Goal: Task Accomplishment & Management: Manage account settings

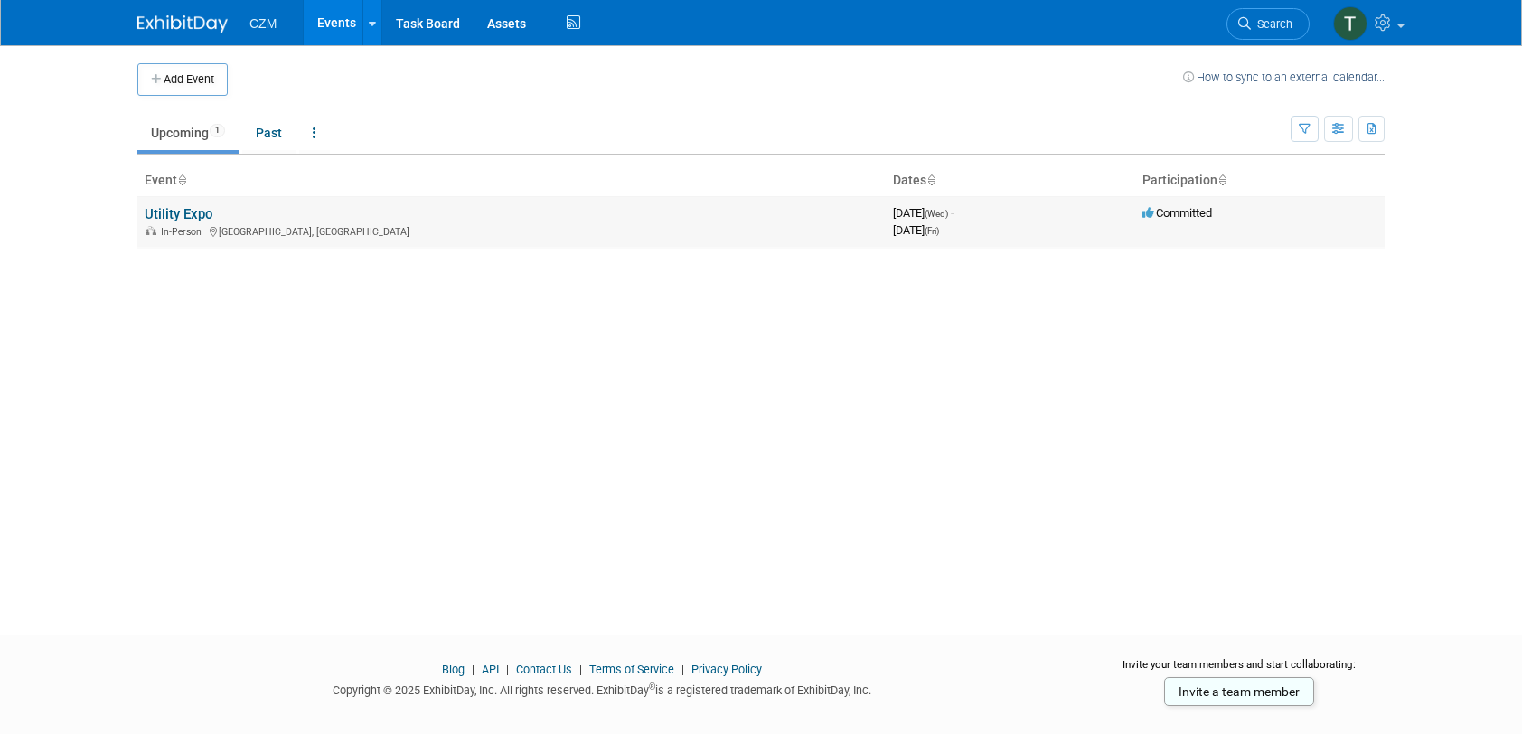
click at [168, 218] on link "Utility Expo" at bounding box center [179, 214] width 68 height 16
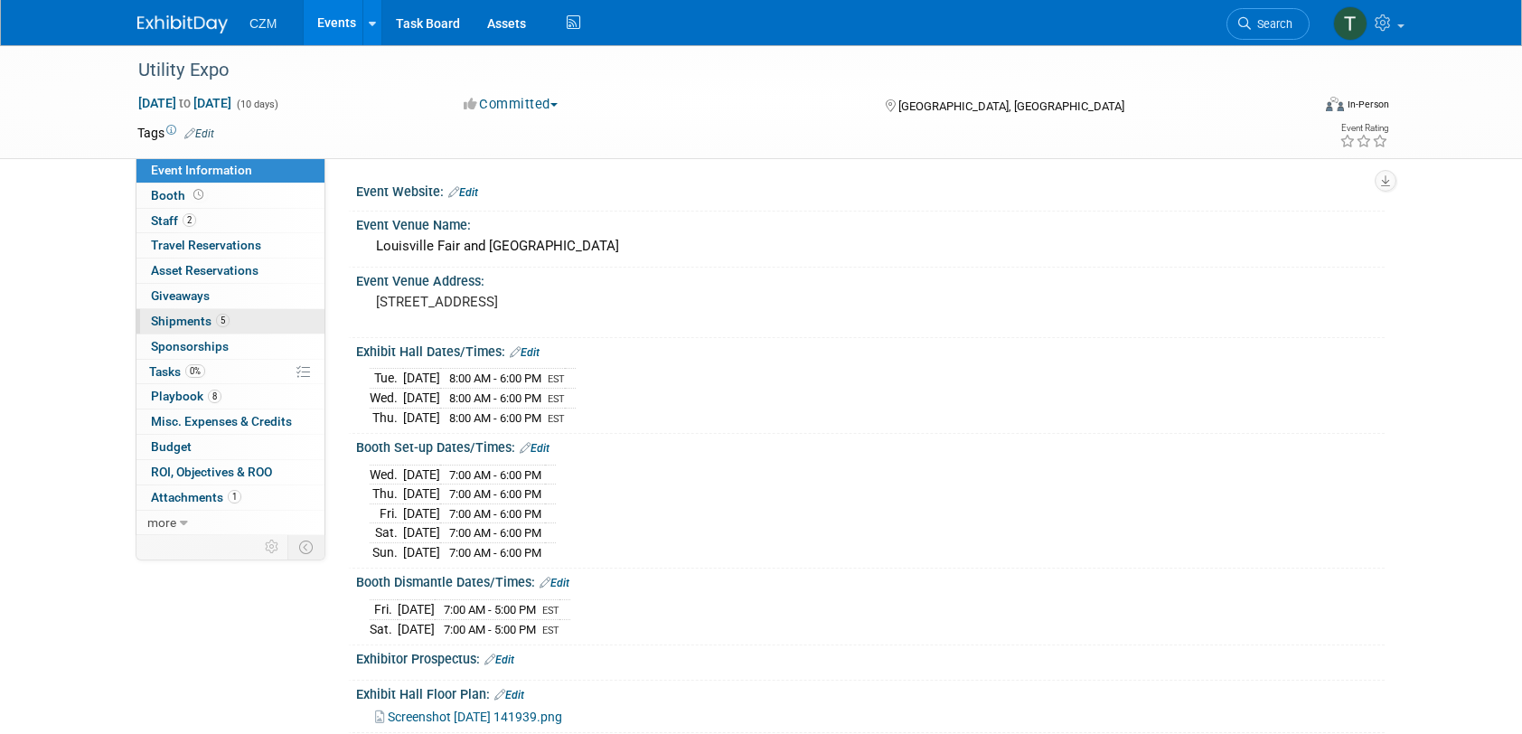
click at [189, 322] on span "Shipments 5" at bounding box center [190, 321] width 79 height 14
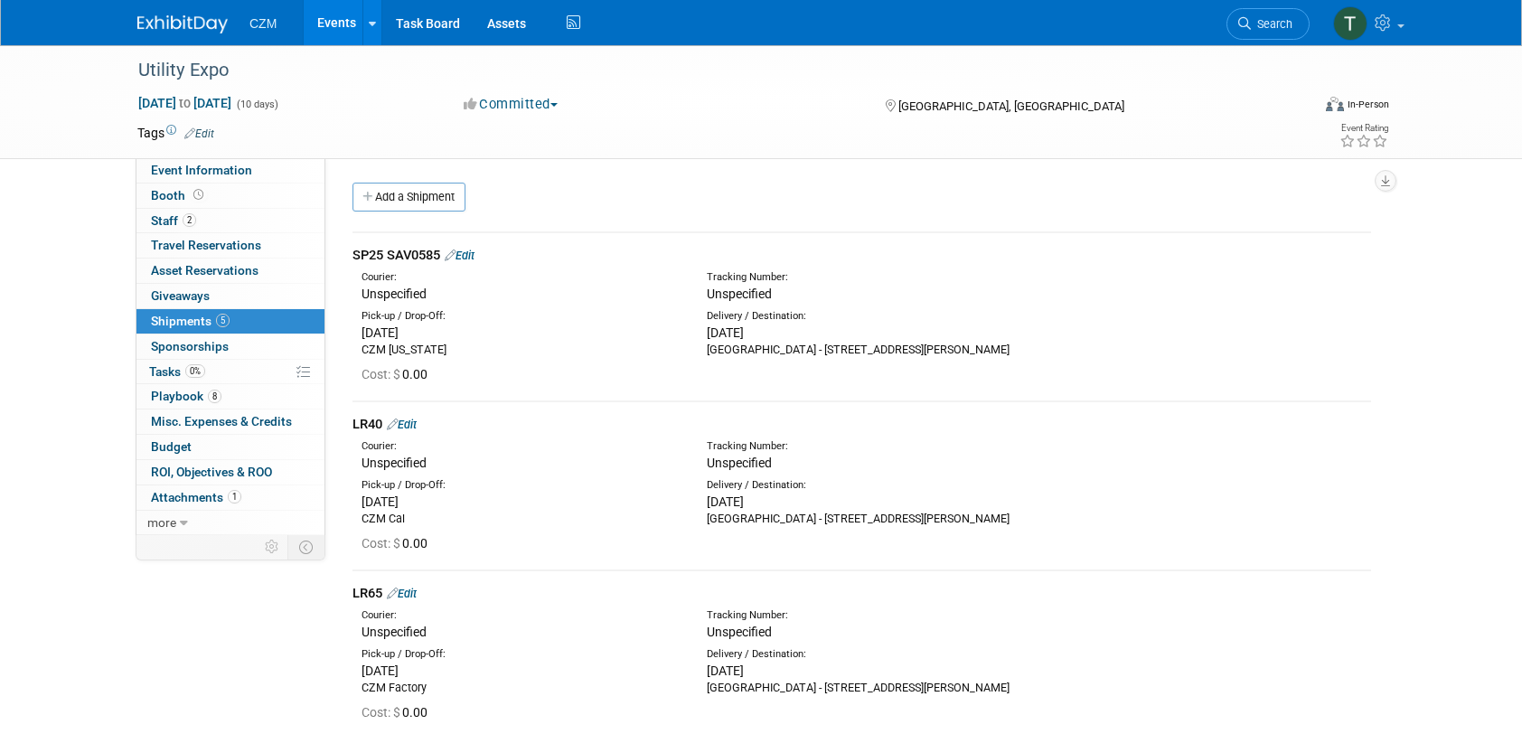
click at [465, 253] on link "Edit" at bounding box center [460, 256] width 30 height 14
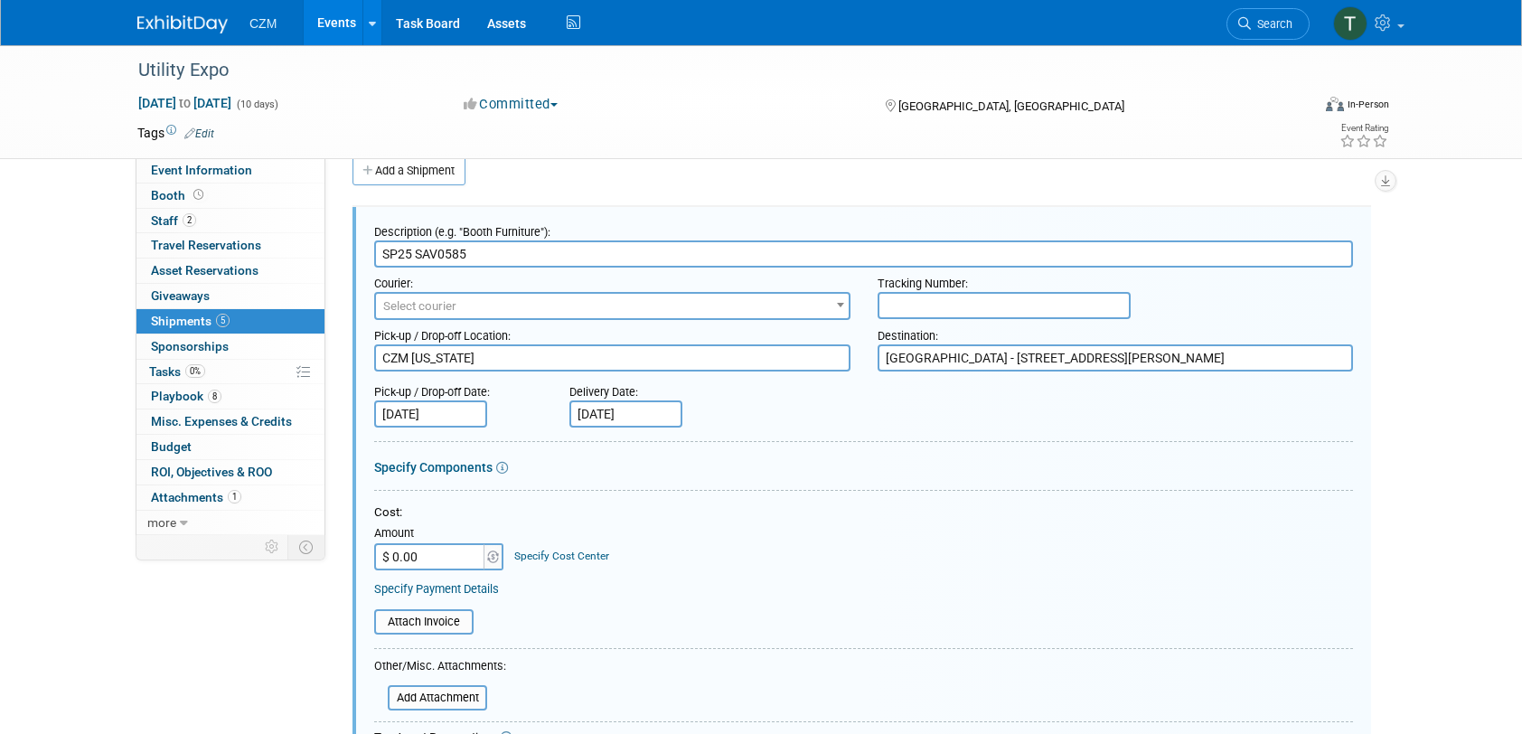
scroll to position [207, 0]
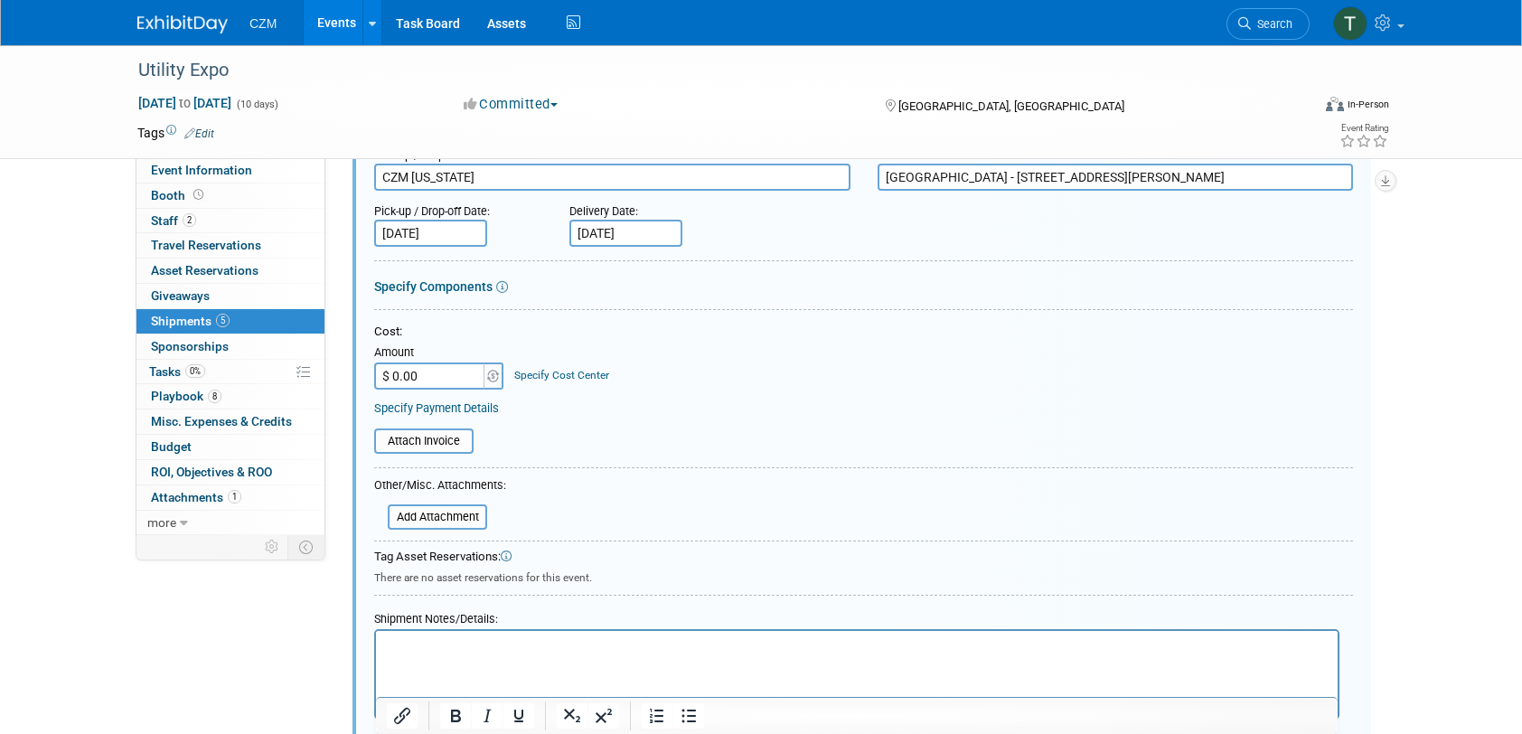
click at [430, 376] on input "$ 0.00" at bounding box center [430, 375] width 113 height 27
type input "$ 4,975.00"
click at [539, 375] on link "Specify Cost Center" at bounding box center [561, 375] width 95 height 13
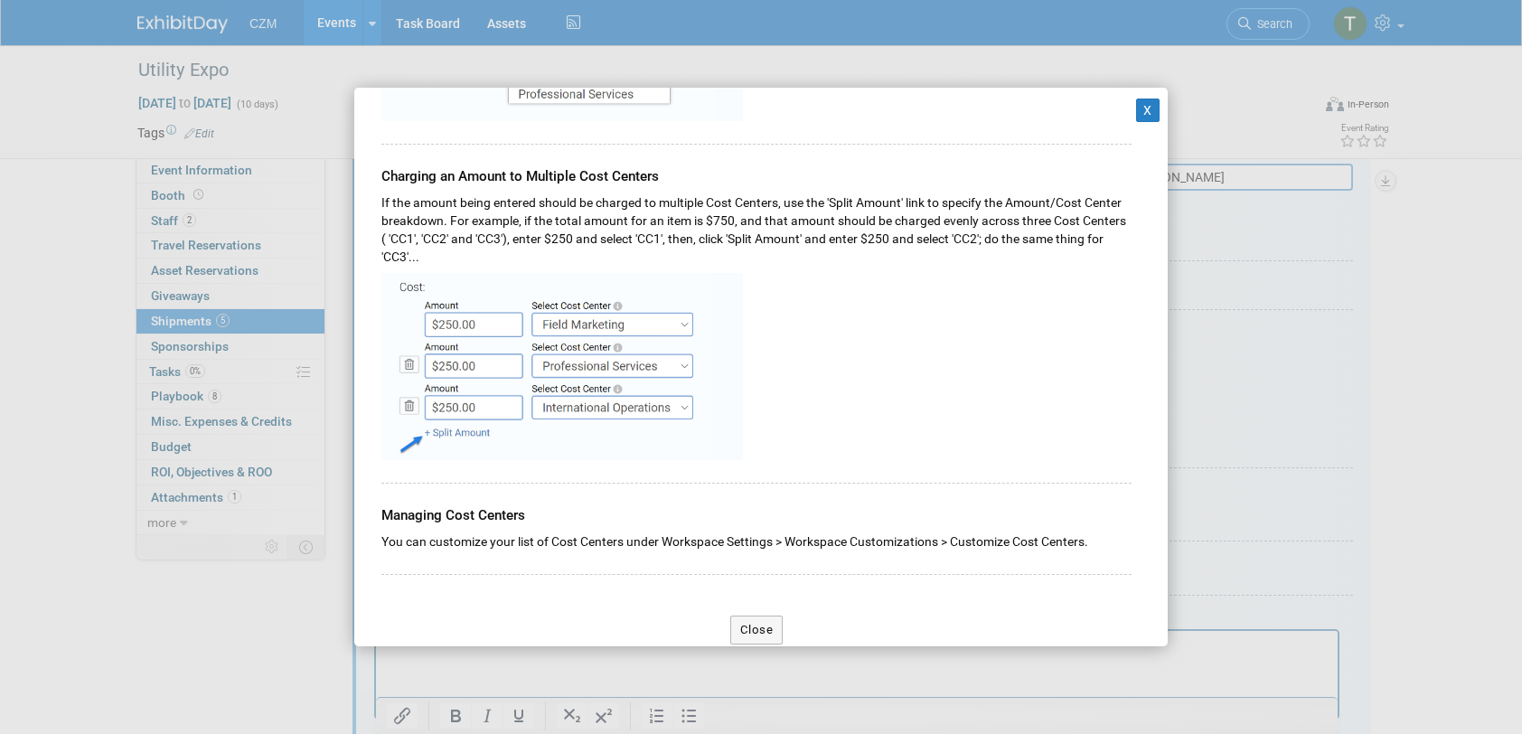
scroll to position [509, 0]
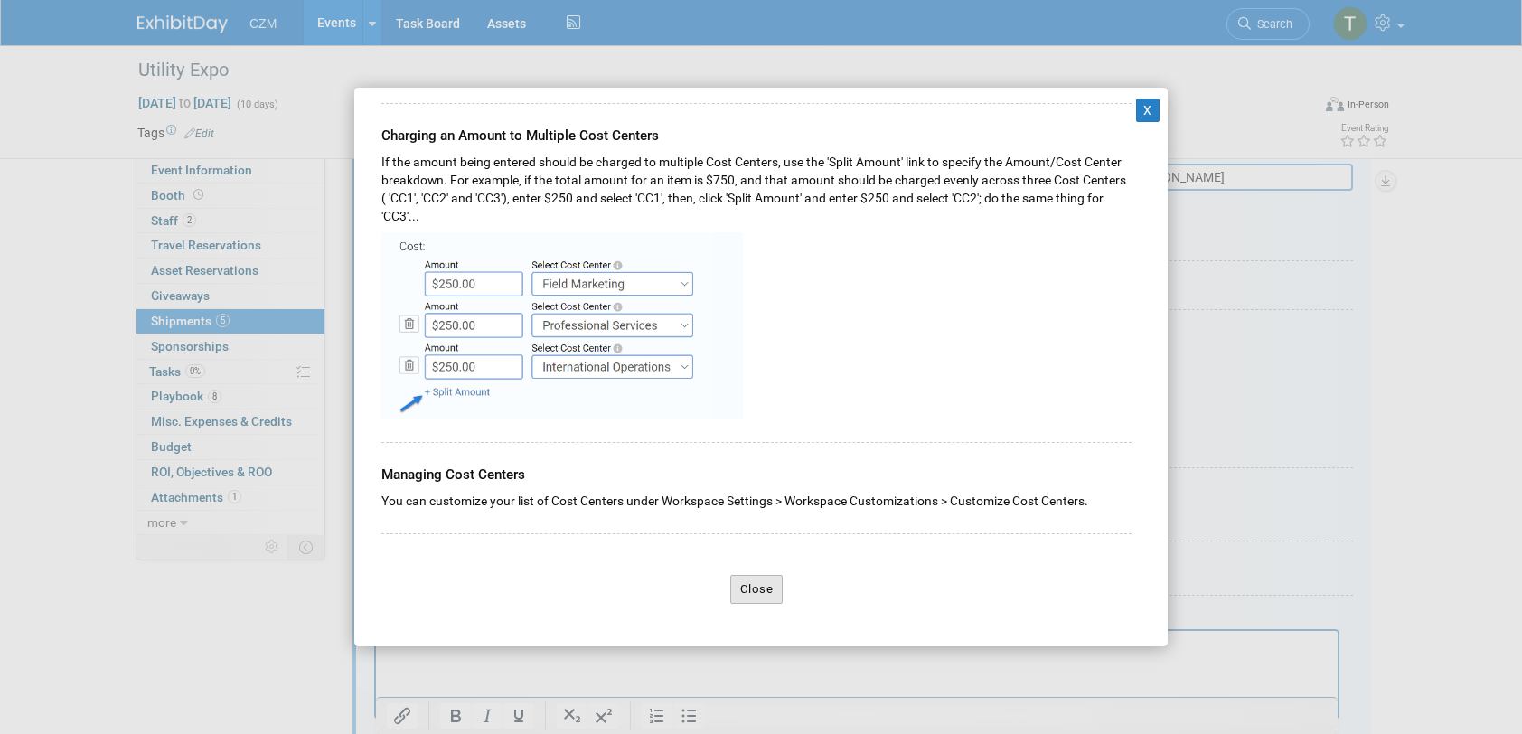
click at [768, 586] on button "Close" at bounding box center [756, 589] width 53 height 29
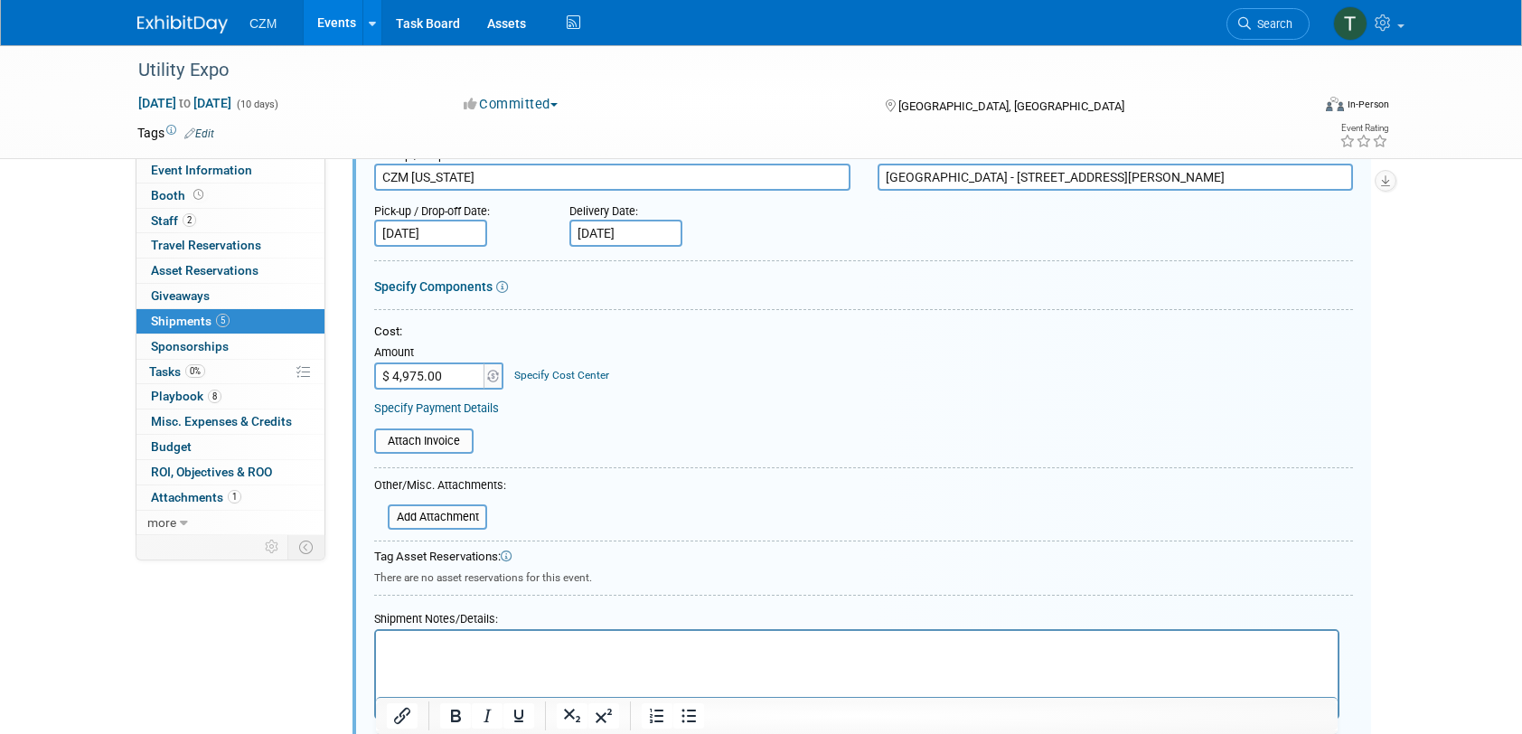
click at [581, 416] on div "Attach Invoice" at bounding box center [863, 435] width 979 height 38
click at [490, 372] on img at bounding box center [493, 376] width 12 height 13
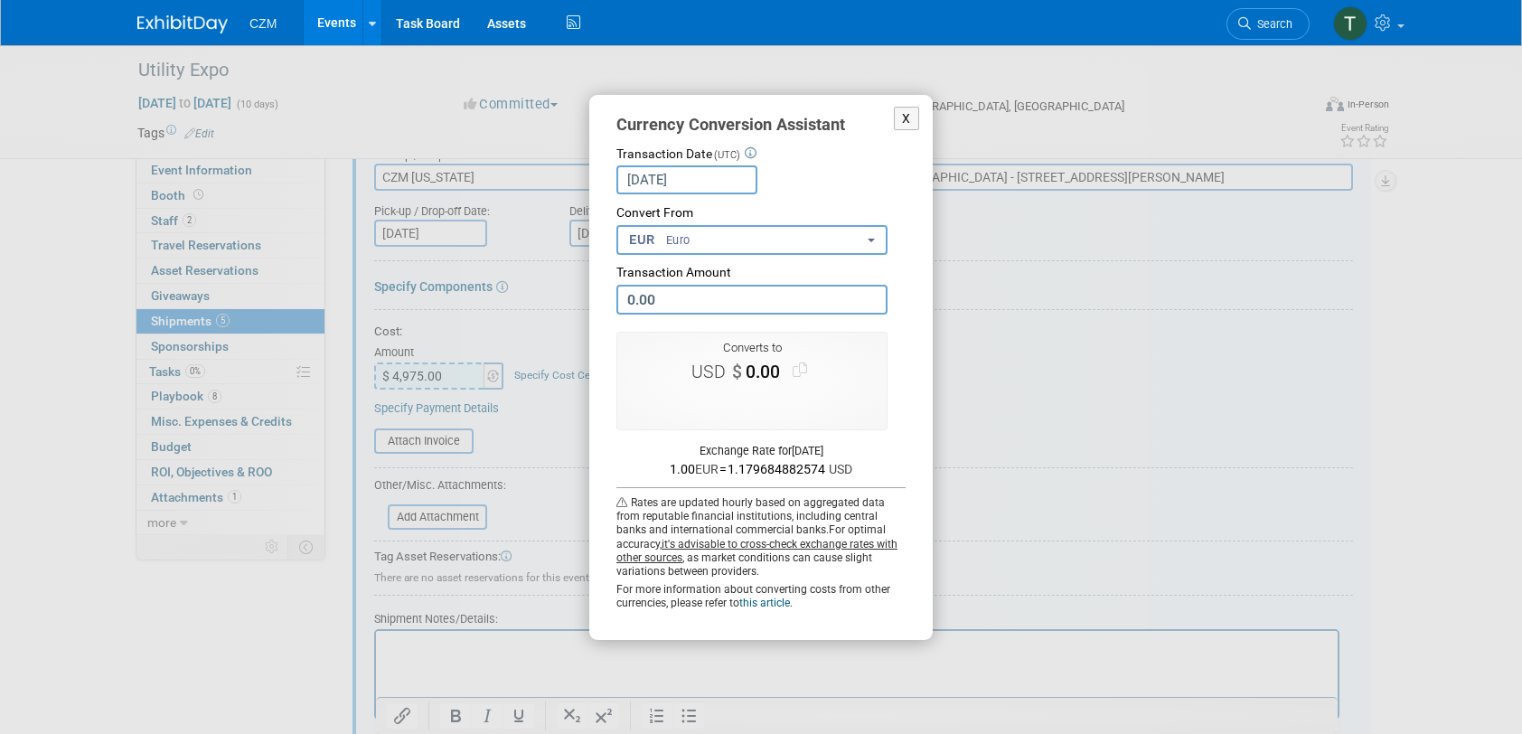
click at [874, 237] on button "EUR Euro" at bounding box center [751, 240] width 271 height 30
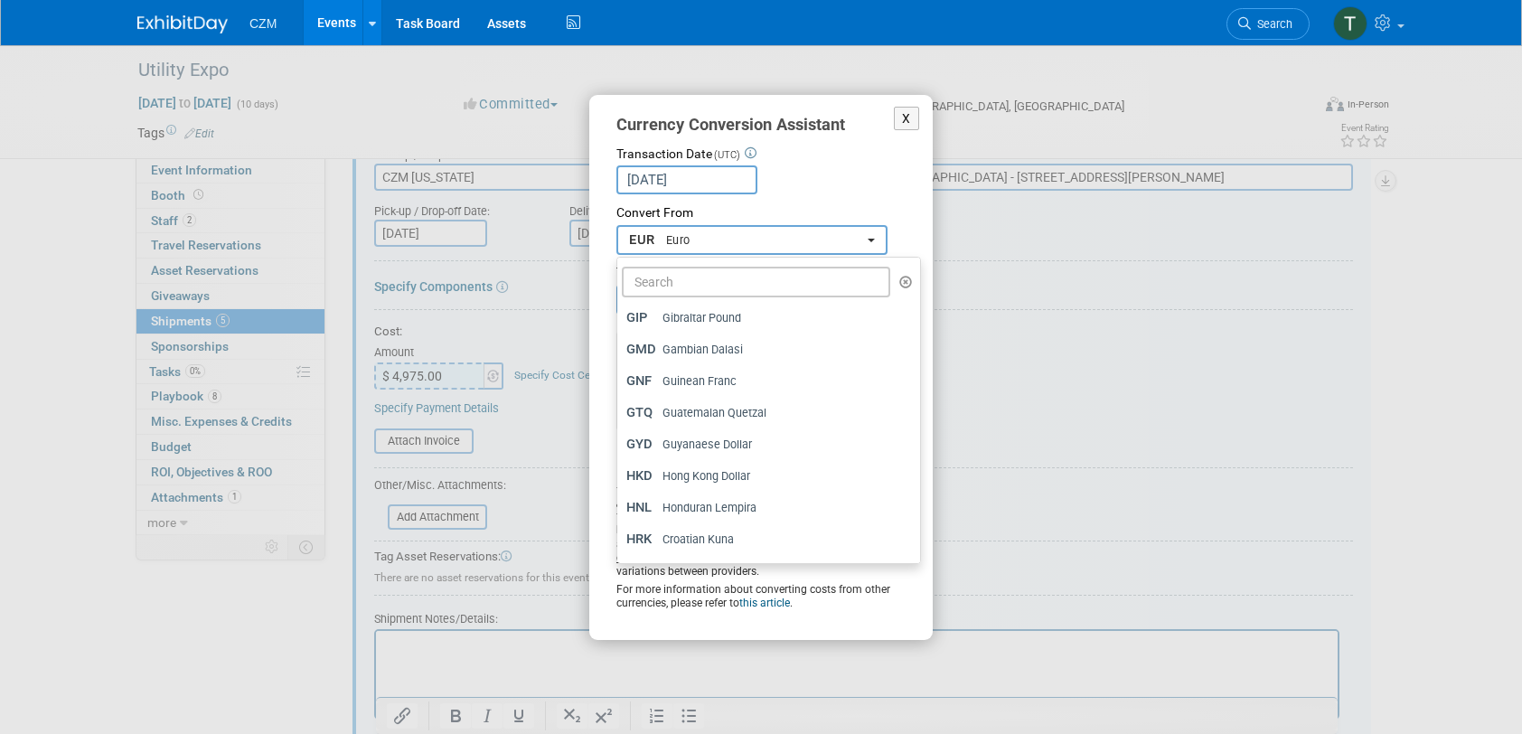
click at [874, 237] on button "EUR Euro" at bounding box center [751, 240] width 271 height 30
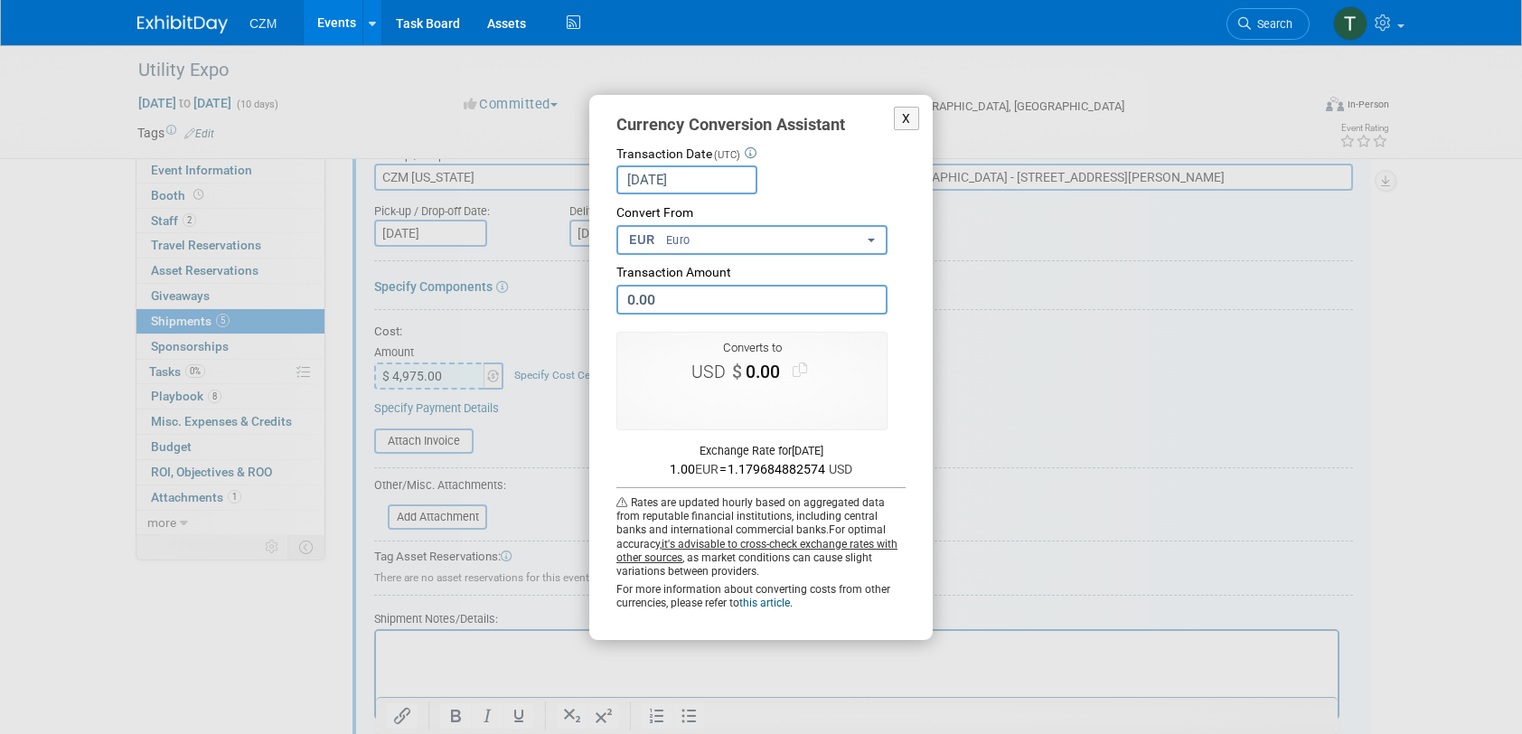
click at [878, 211] on div "Convert From" at bounding box center [760, 213] width 289 height 18
click at [904, 117] on button "X" at bounding box center [906, 119] width 25 height 24
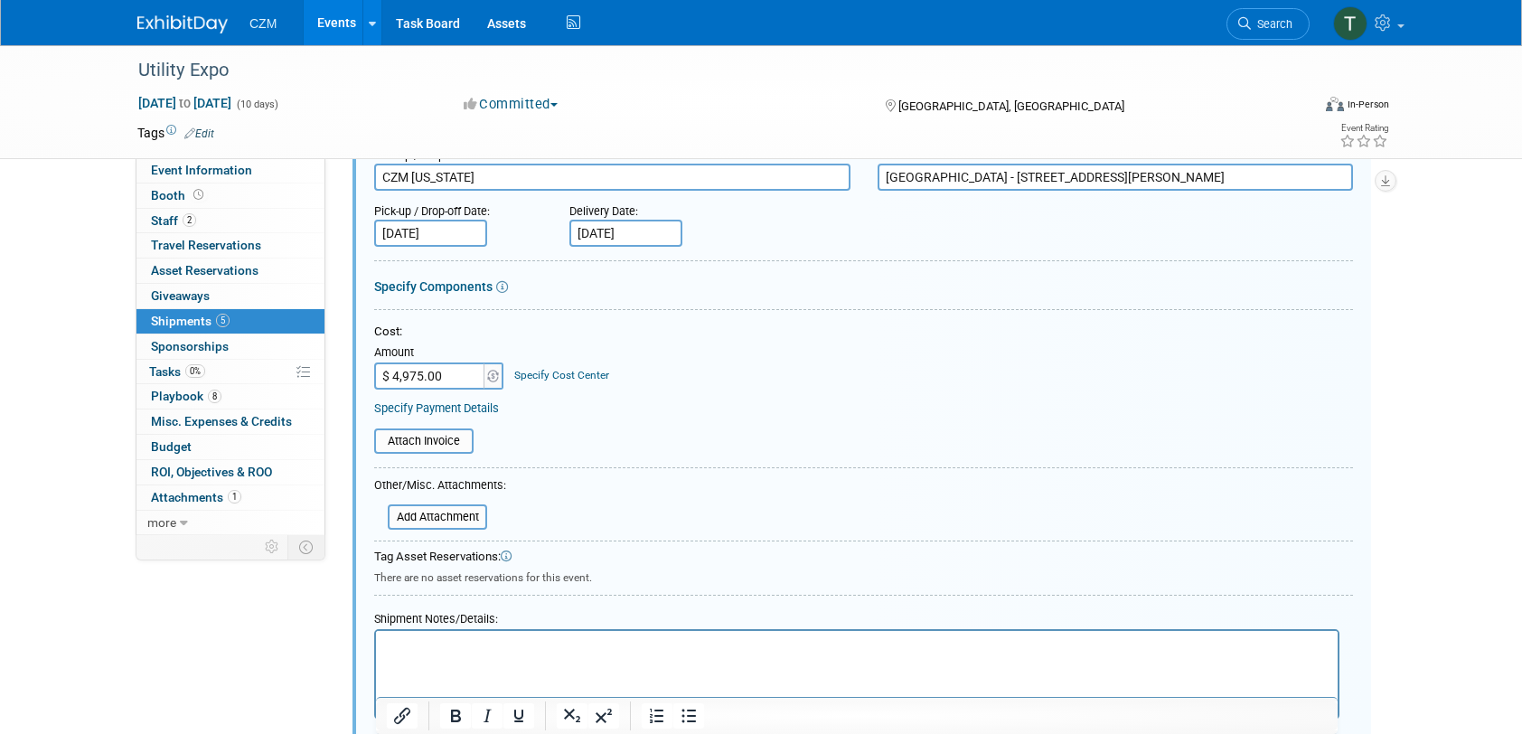
click at [726, 381] on div "Cost: Amount $ 4,975.00 Specify Cost Center Cost Center -- Not Specified --" at bounding box center [863, 357] width 979 height 66
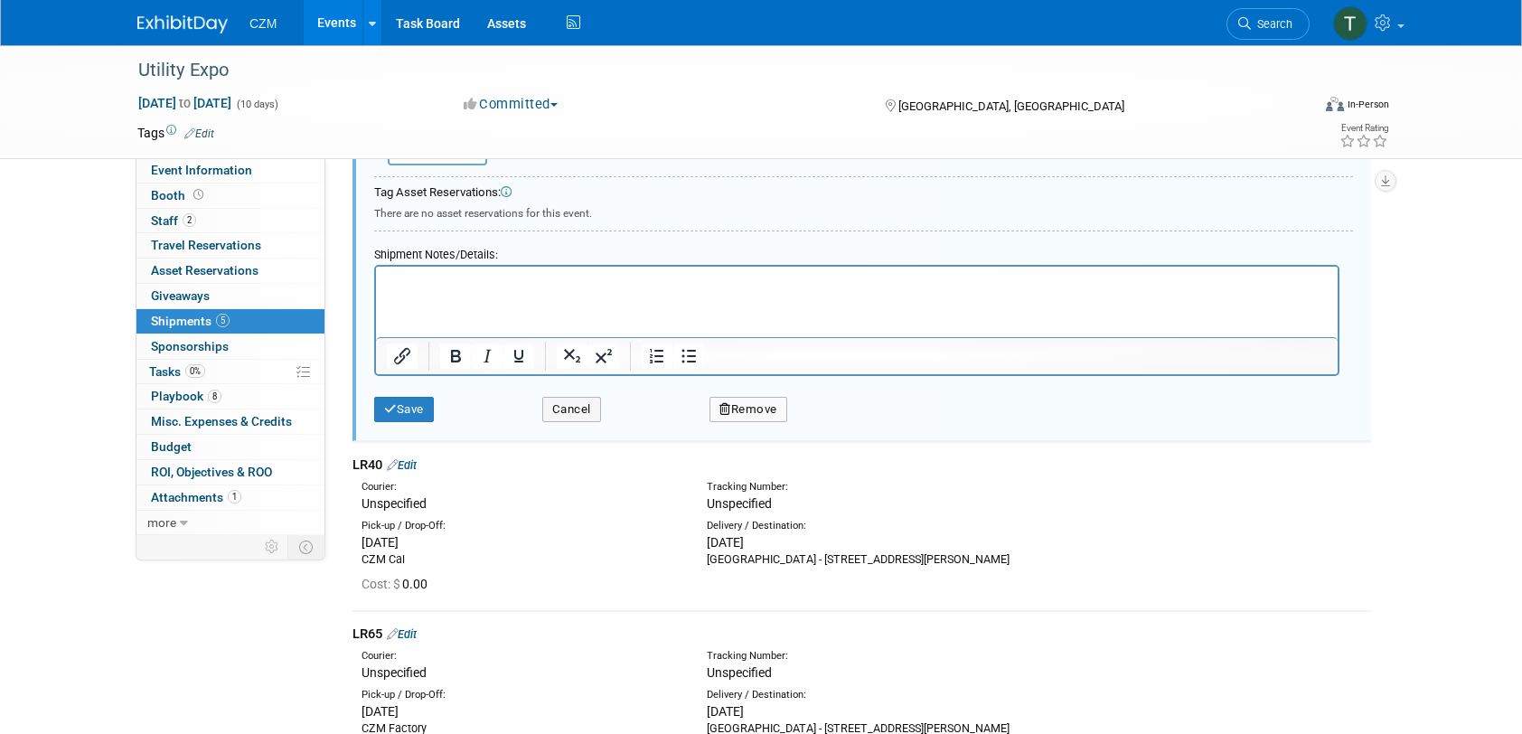
scroll to position [723, 0]
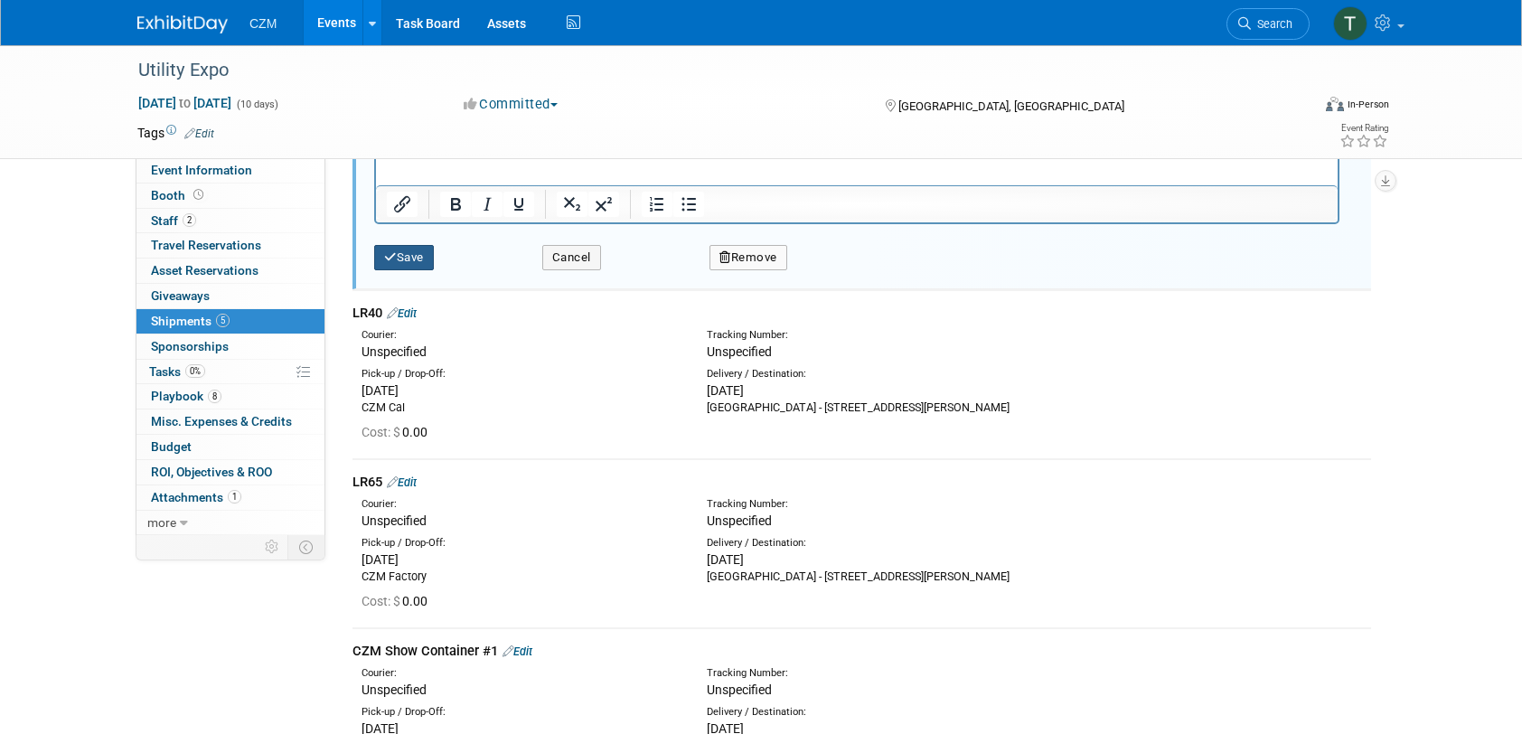
click at [432, 250] on button "Save" at bounding box center [404, 257] width 60 height 25
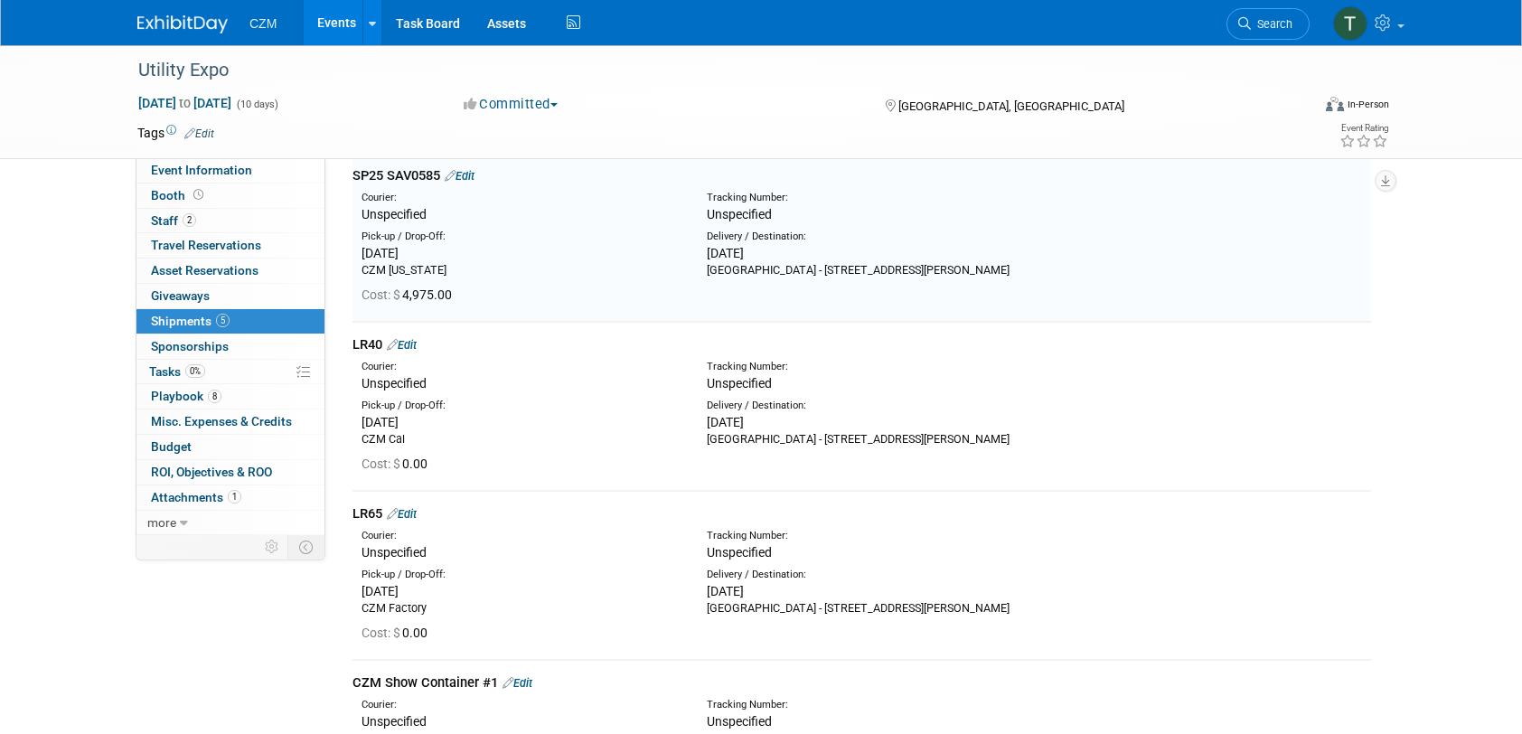
scroll to position [26, 0]
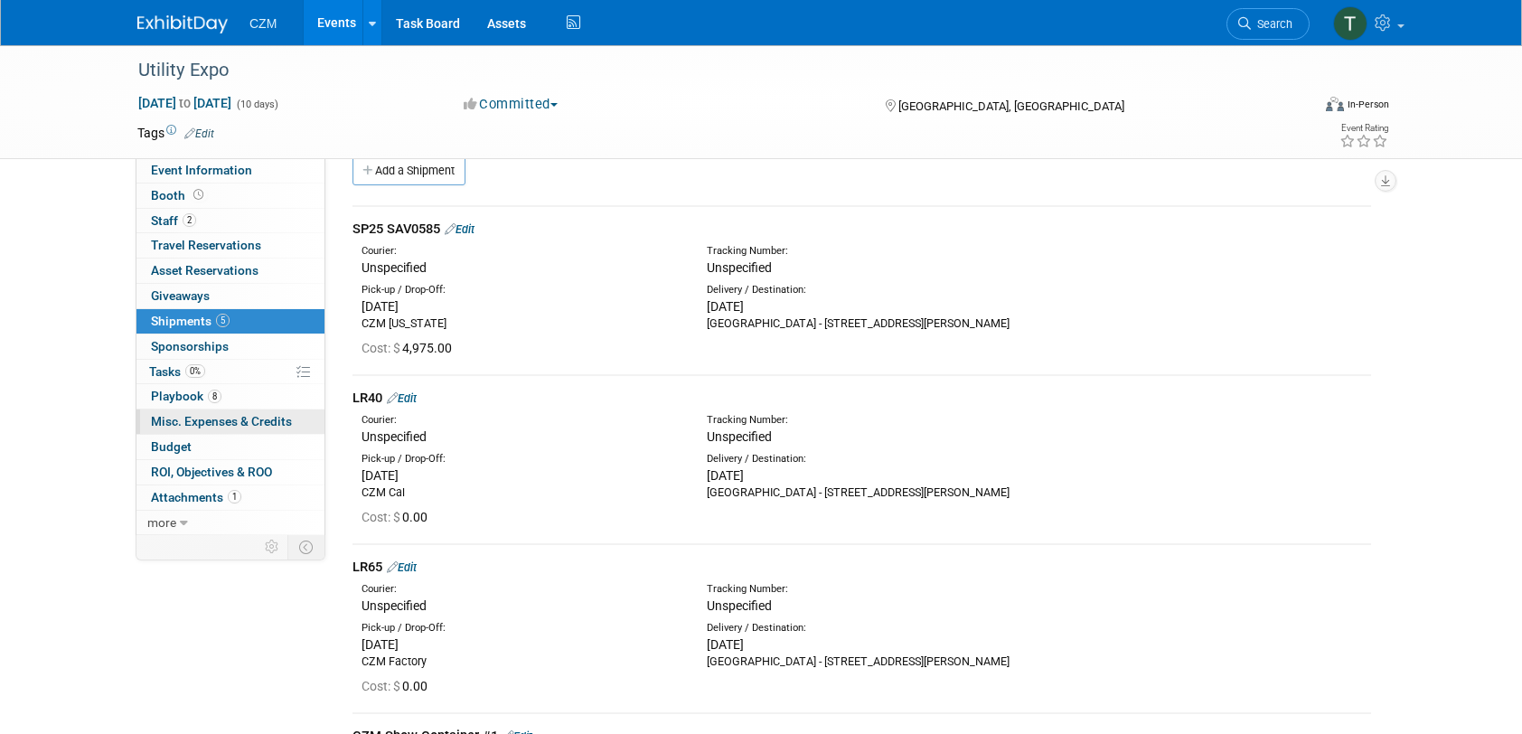
click at [240, 416] on span "Misc. Expenses & Credits 0" at bounding box center [221, 421] width 141 height 14
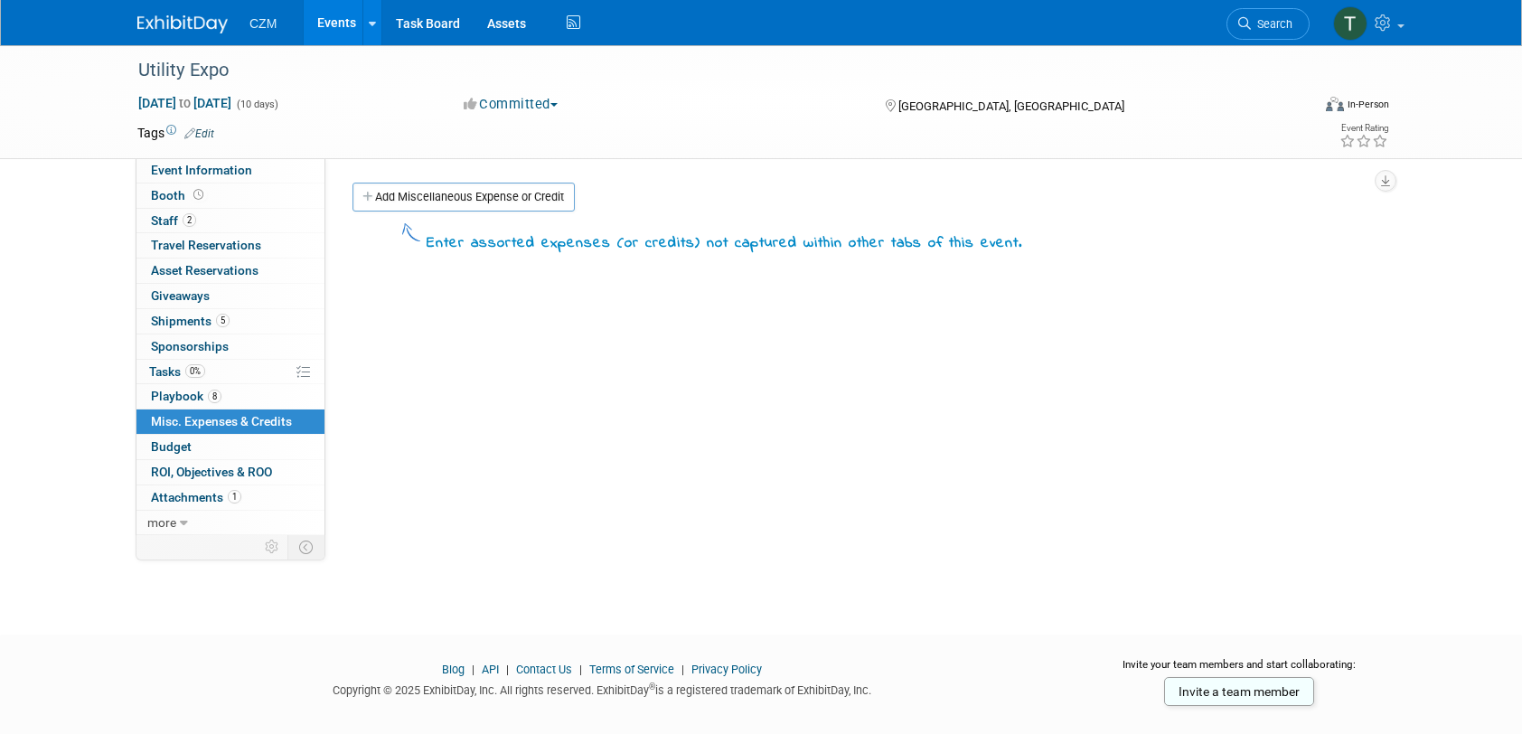
click at [517, 360] on div "Event Website: Edit Event Venue Name: Louisville Fair and Expo Center Event Ven…" at bounding box center [854, 344] width 1059 height 373
click at [180, 449] on span "Budget" at bounding box center [171, 446] width 41 height 14
